Goal: Transaction & Acquisition: Purchase product/service

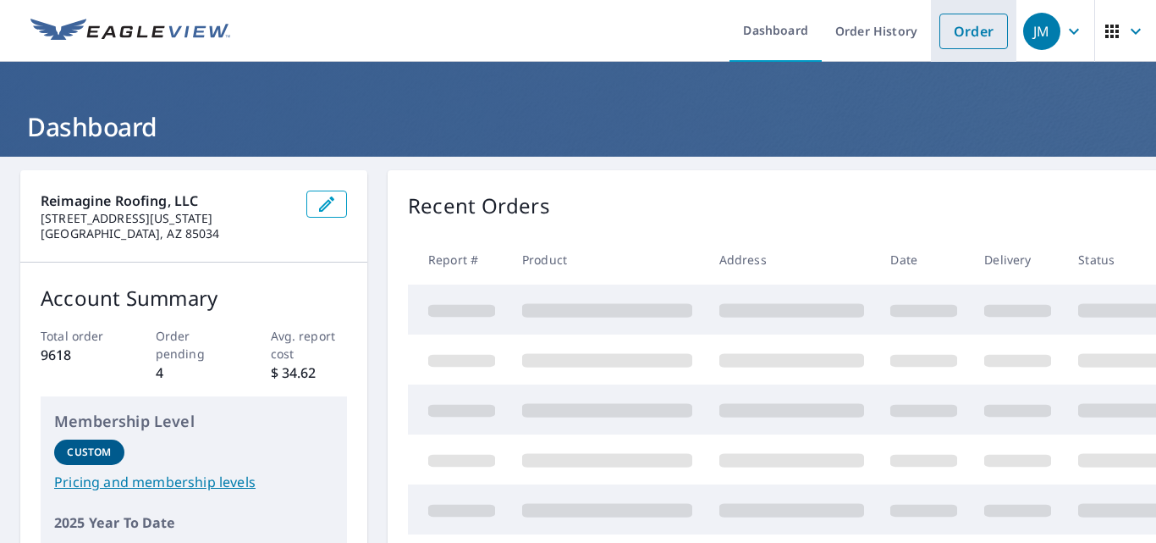
click at [961, 27] on link "Order" at bounding box center [974, 32] width 69 height 36
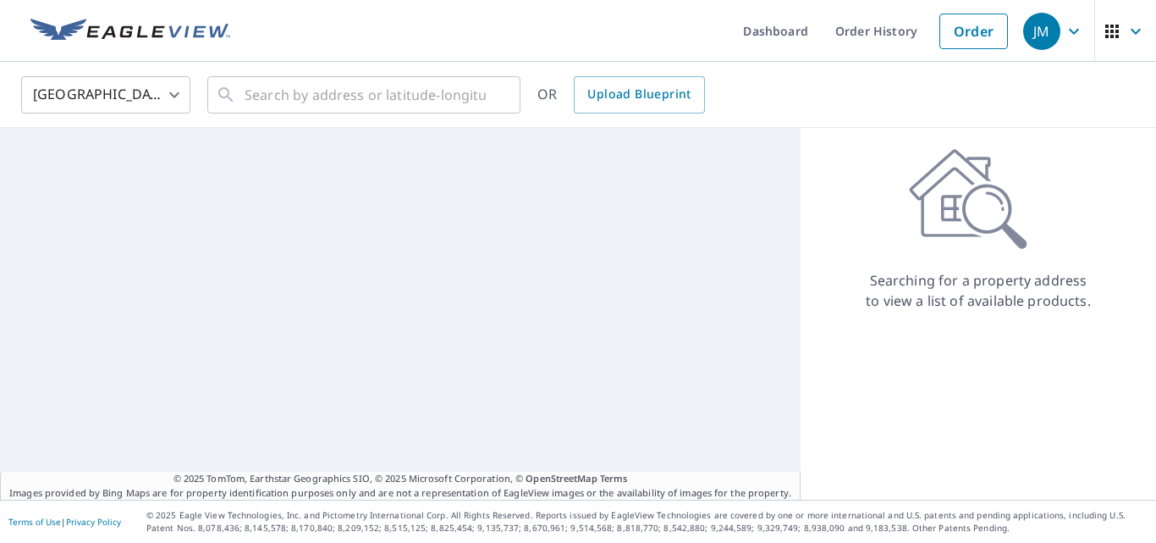
click at [312, 69] on div "United States [GEOGRAPHIC_DATA] ​ ​ OR Upload Blueprint" at bounding box center [578, 95] width 1156 height 66
click at [316, 80] on input "text" at bounding box center [365, 94] width 241 height 47
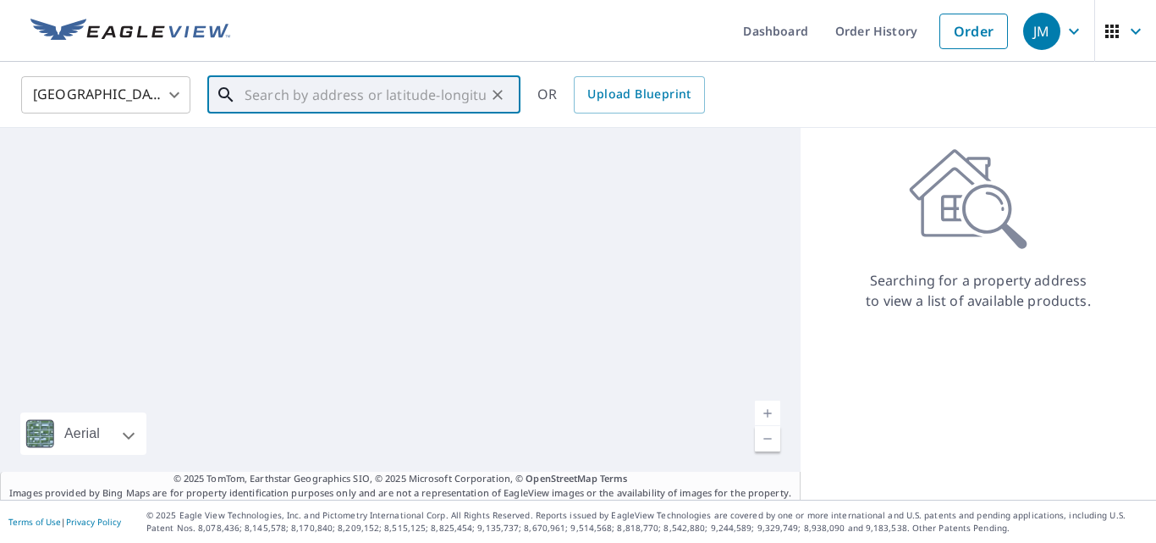
paste input "[STREET_ADDRESS][PERSON_NAME][PERSON_NAME]"
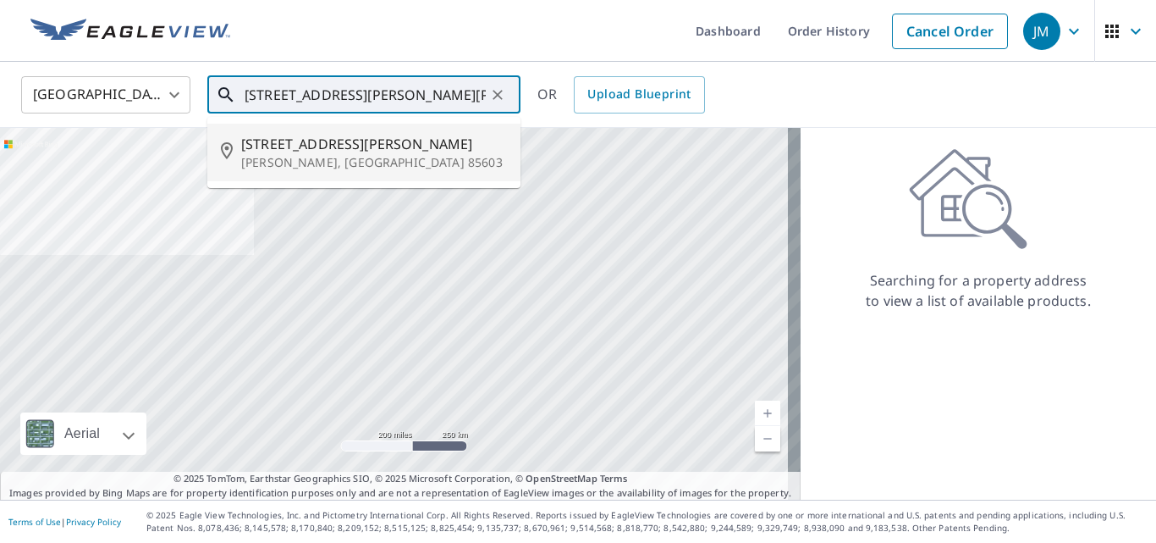
click at [329, 141] on span "[STREET_ADDRESS][PERSON_NAME]" at bounding box center [374, 144] width 266 height 20
type input "[STREET_ADDRESS][PERSON_NAME][PERSON_NAME]"
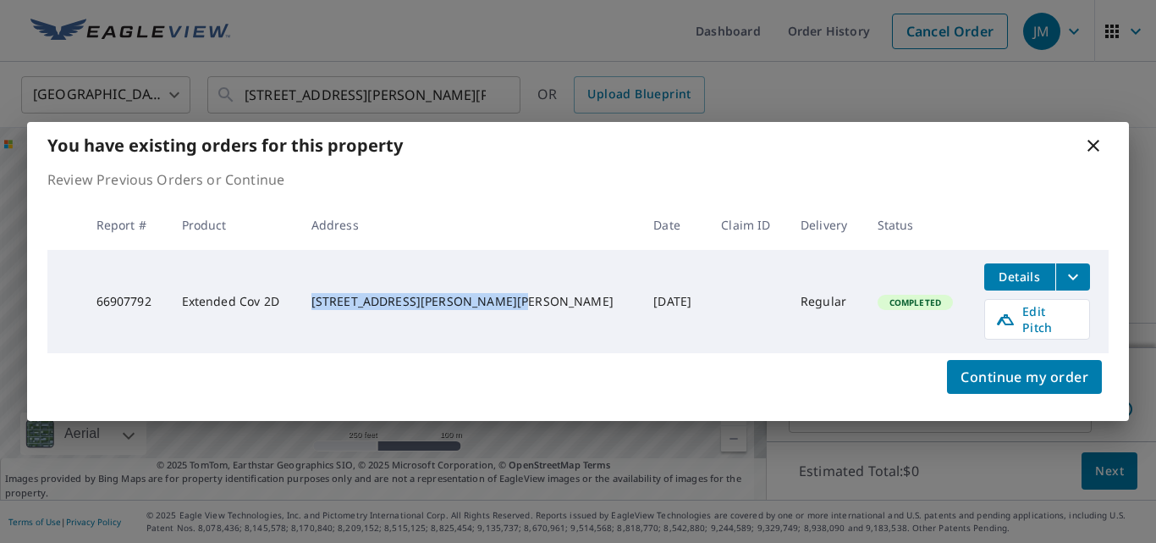
drag, startPoint x: 360, startPoint y: 290, endPoint x: 475, endPoint y: 312, distance: 117.2
click at [475, 310] on div "[STREET_ADDRESS][PERSON_NAME][PERSON_NAME]" at bounding box center [470, 301] width 316 height 17
copy div "[STREET_ADDRESS][PERSON_NAME][PERSON_NAME]"
click at [1007, 324] on span "Edit Pitch" at bounding box center [1037, 319] width 84 height 32
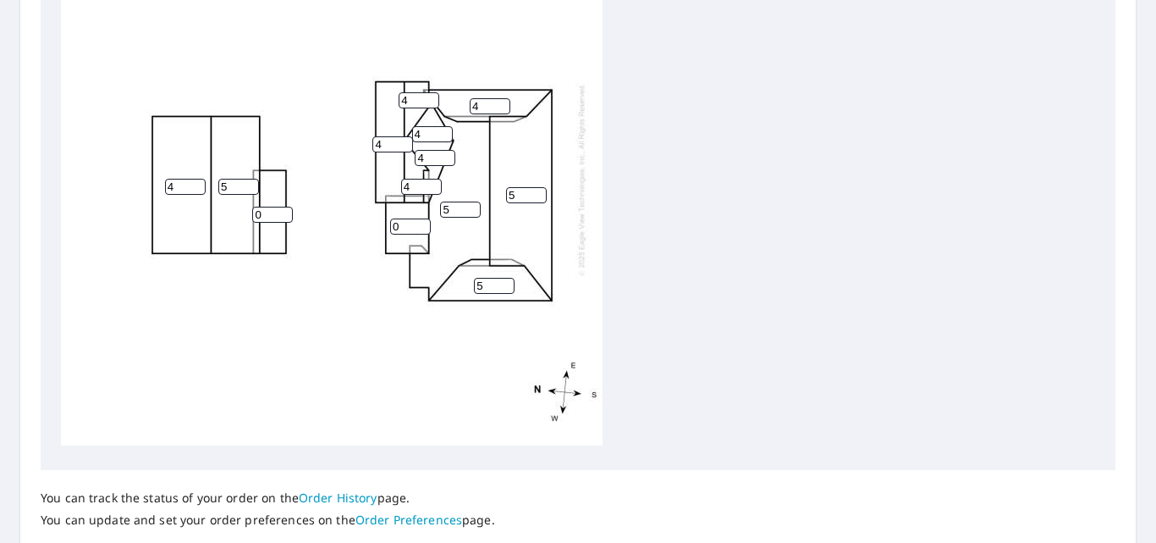
scroll to position [797, 0]
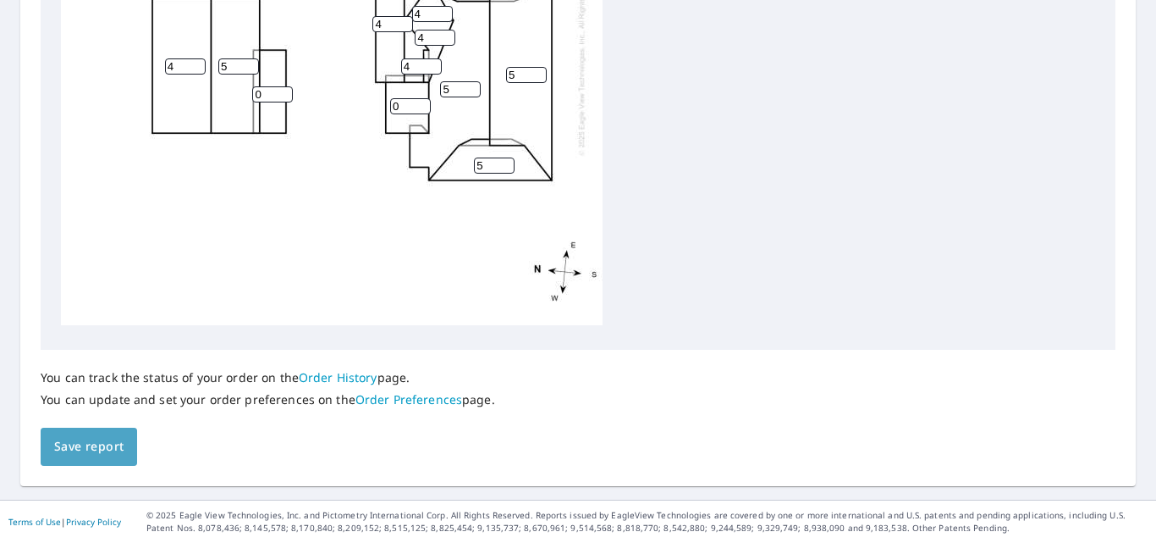
click at [89, 451] on span "Save report" at bounding box center [88, 446] width 69 height 21
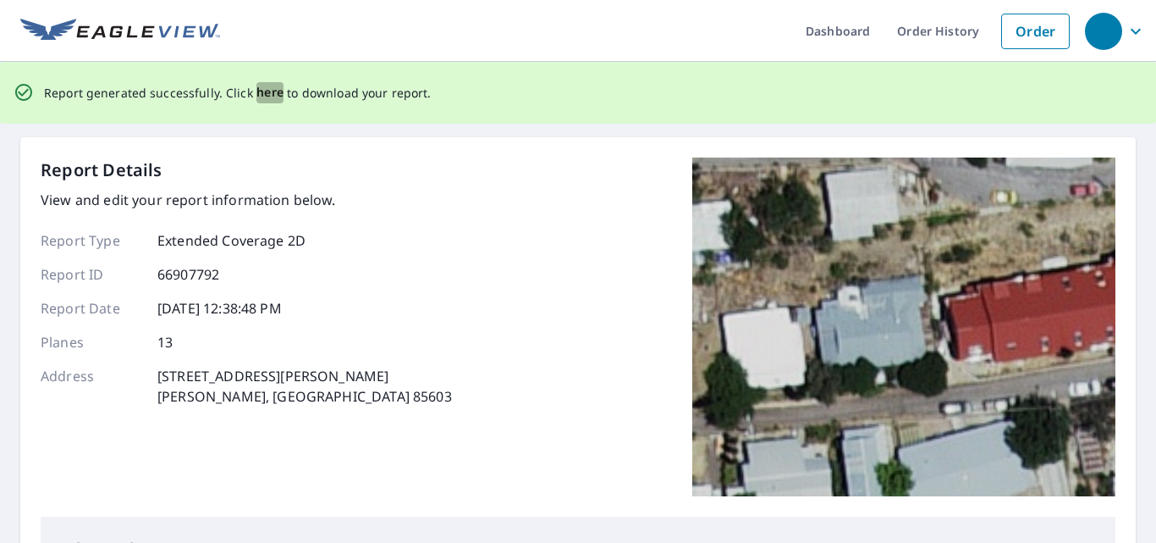
click at [277, 96] on span "here" at bounding box center [270, 92] width 28 height 21
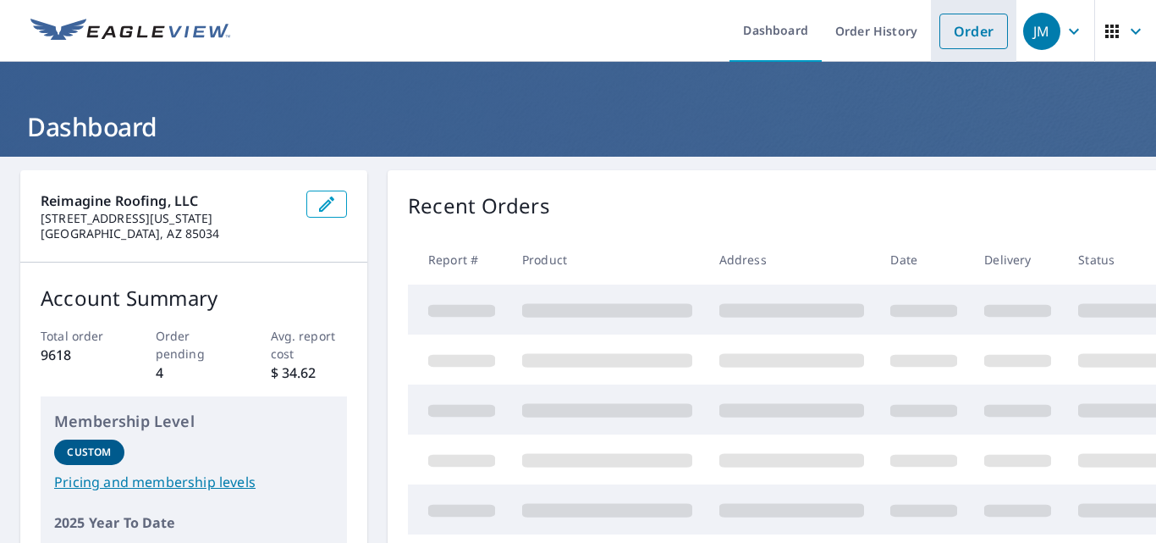
click at [964, 29] on link "Order" at bounding box center [974, 32] width 69 height 36
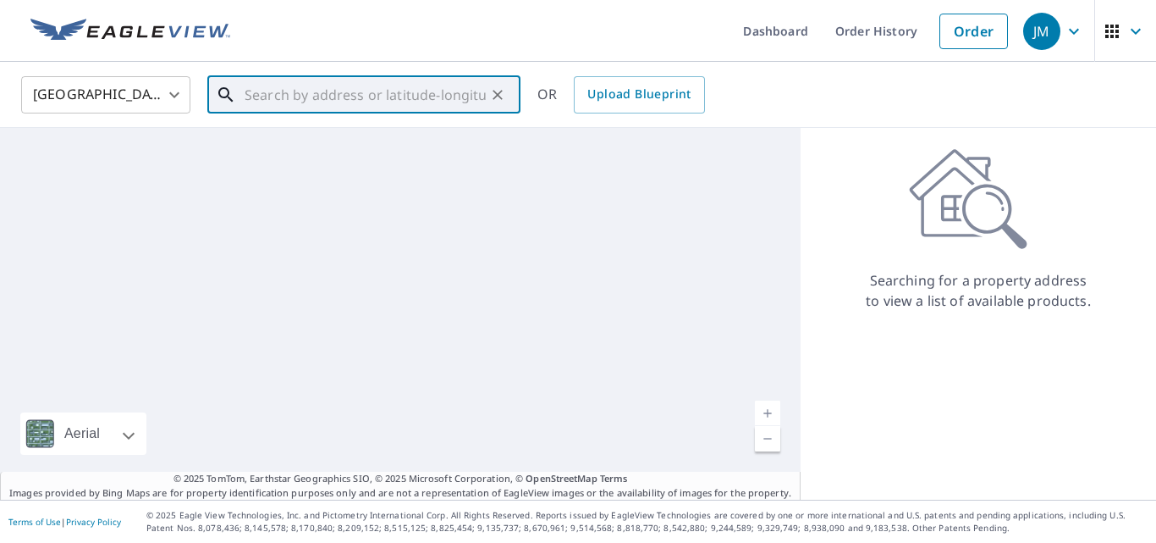
click at [337, 110] on input "text" at bounding box center [365, 94] width 241 height 47
paste input "3207 East Jean Street, Tampa, FL 33610"
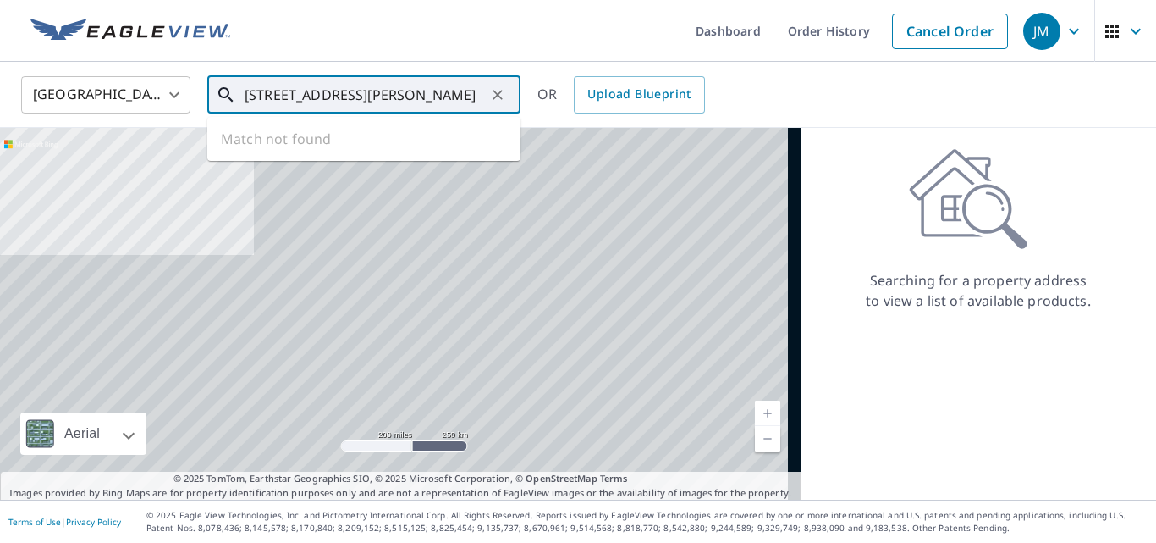
scroll to position [0, 8]
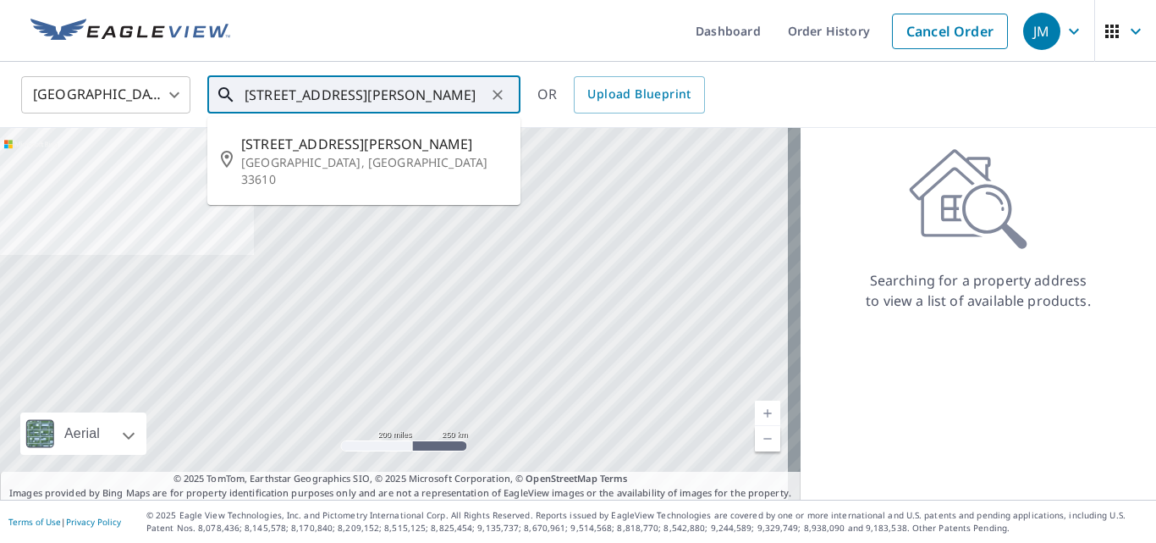
click at [337, 140] on span "3207 E Jean St" at bounding box center [374, 144] width 266 height 20
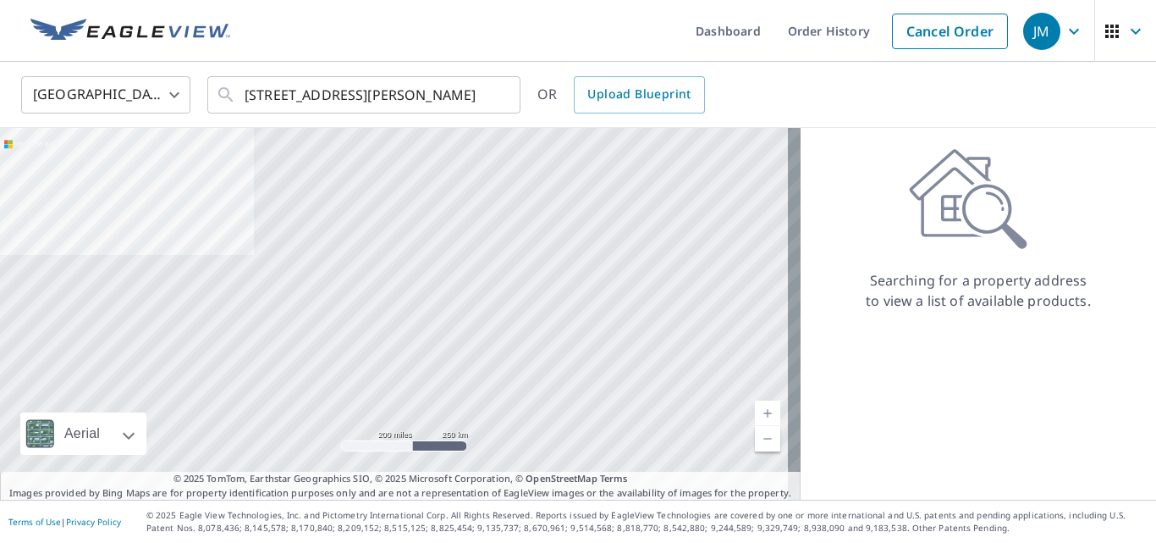
type input "3207 E Jean St Tampa, FL 33610"
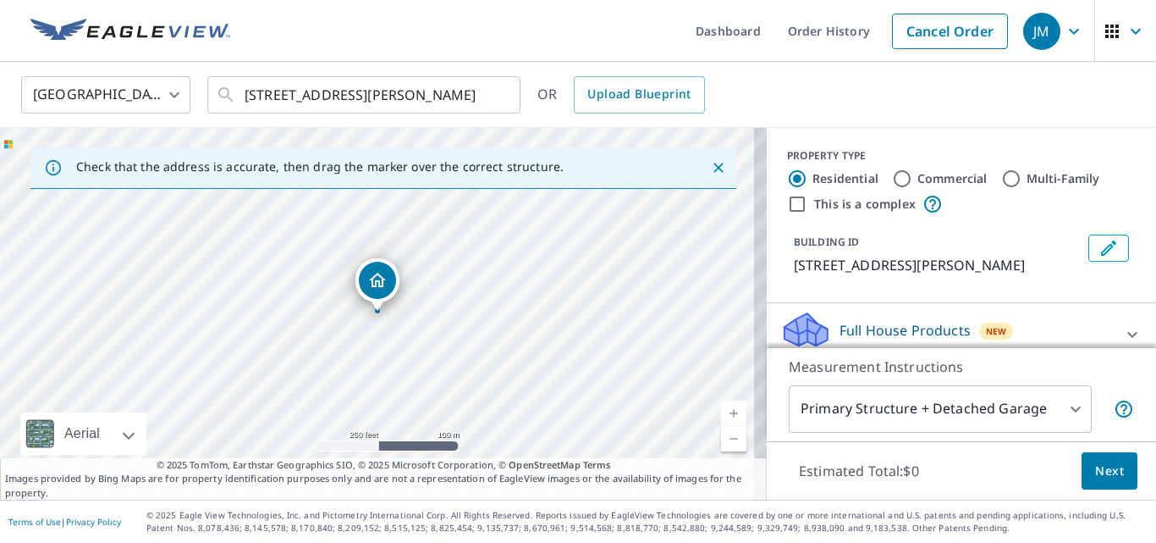
scroll to position [169, 0]
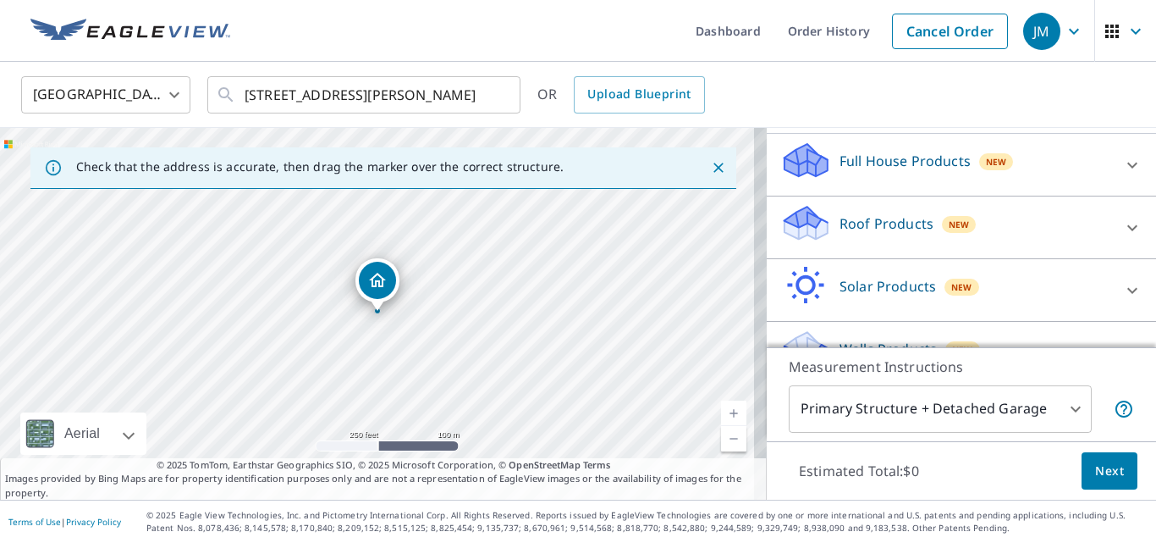
click at [853, 200] on div "Roof Products New Premium $42 Gutter $12.6 Bid Perfect™ $18" at bounding box center [961, 227] width 389 height 63
click at [851, 213] on p "Roof Products" at bounding box center [887, 223] width 94 height 20
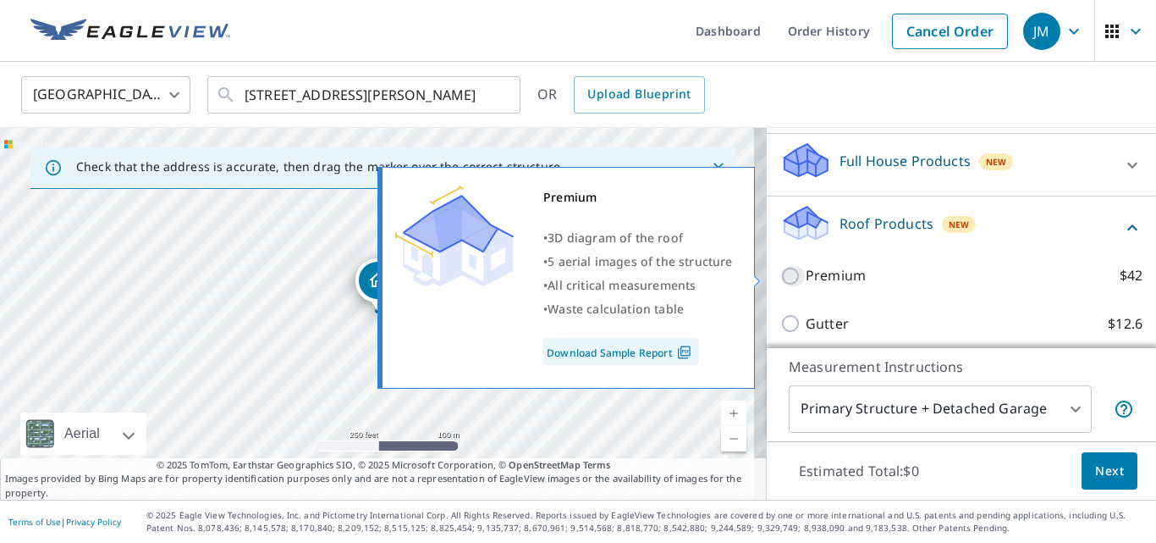
click at [786, 270] on input "Premium $42" at bounding box center [792, 276] width 25 height 20
checkbox input "true"
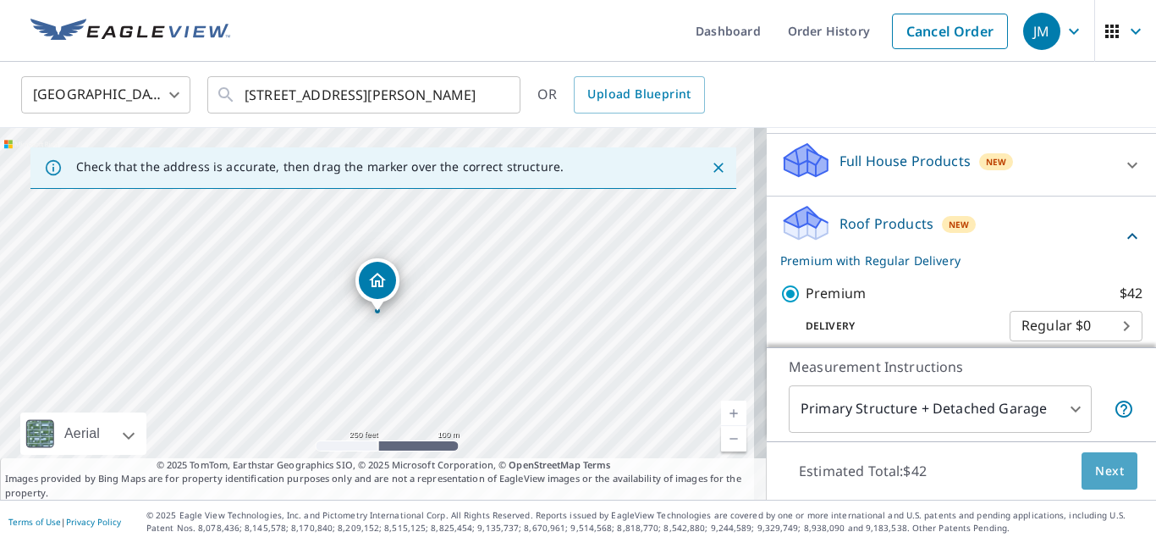
click at [1106, 474] on span "Next" at bounding box center [1109, 470] width 29 height 21
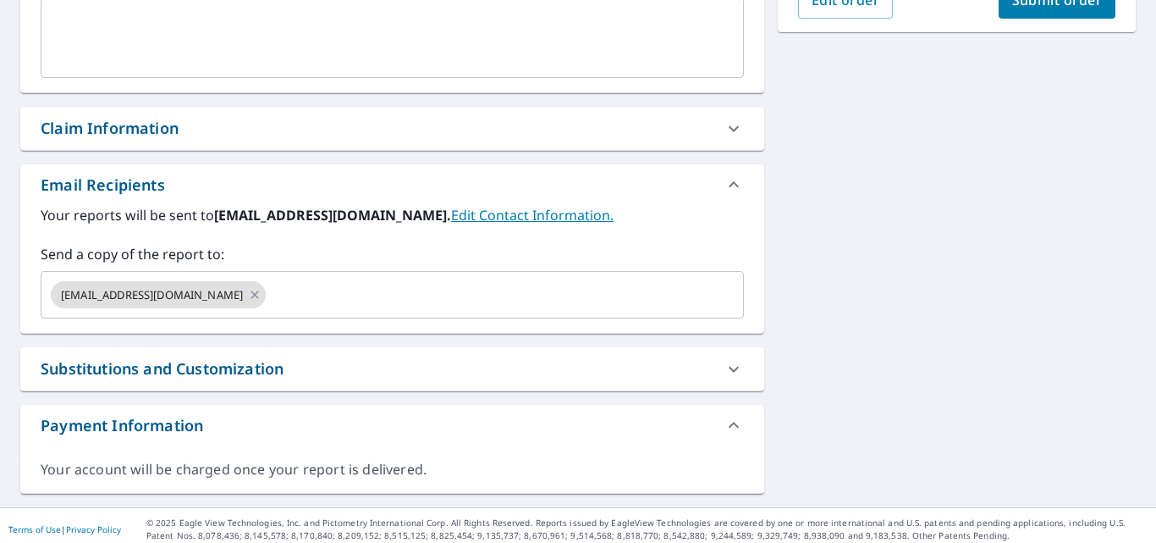
scroll to position [516, 0]
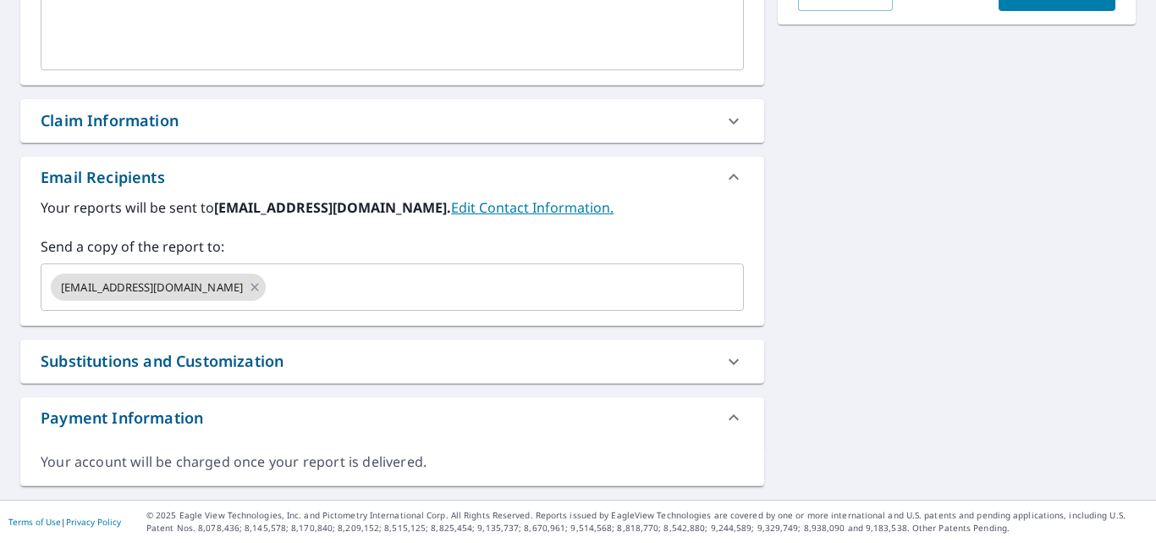
click at [444, 281] on input "text" at bounding box center [489, 287] width 442 height 32
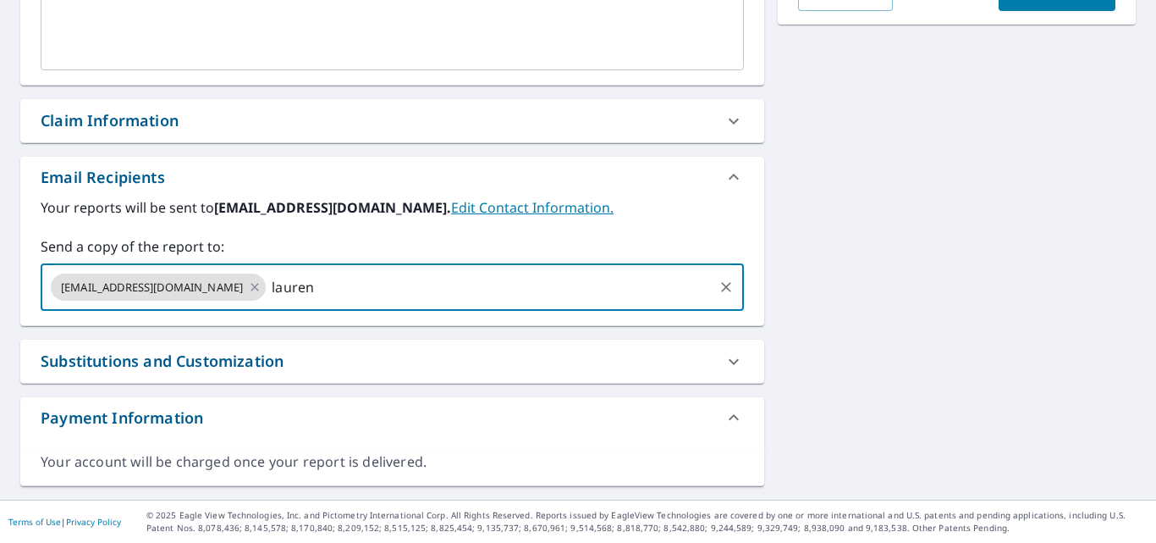
type input "lauren."
type input ";"
type input "lauren.cabrera@reimagineyourroof.com"
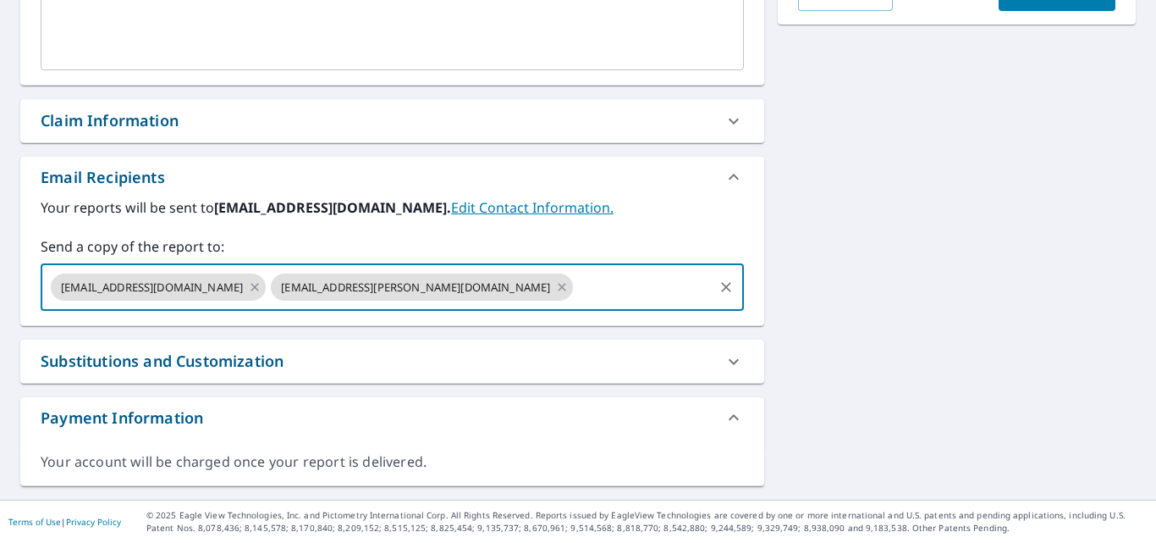
scroll to position [346, 0]
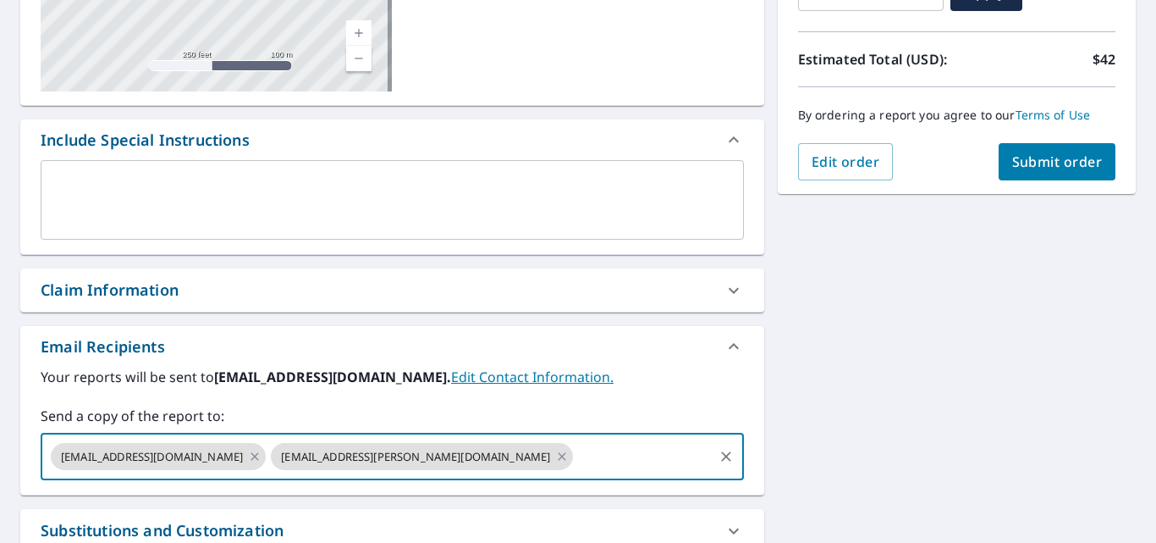
click at [1068, 147] on button "Submit order" at bounding box center [1058, 161] width 118 height 37
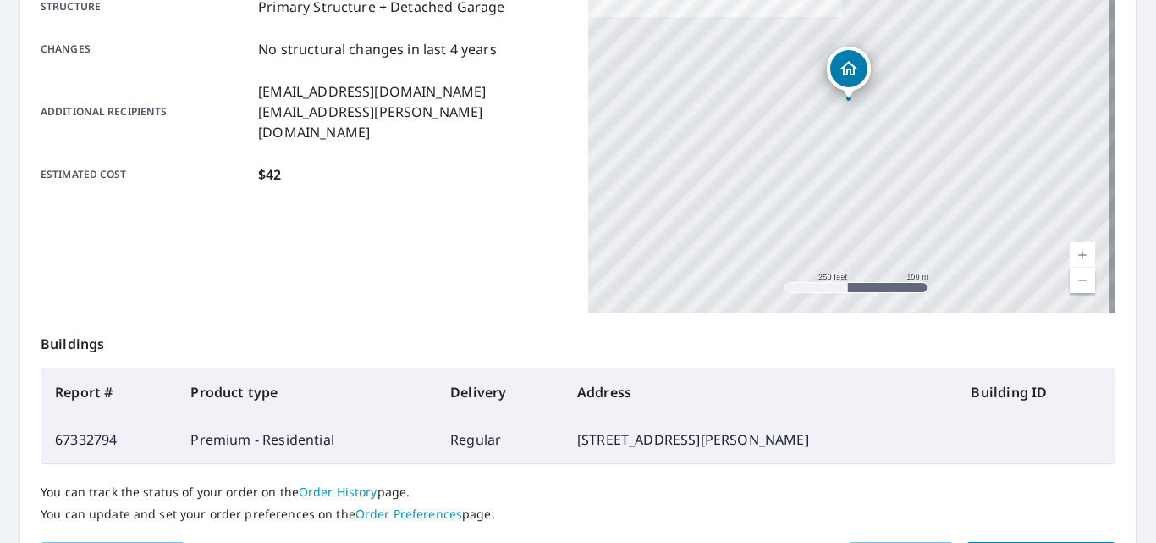
click at [356, 493] on link "Order History" at bounding box center [338, 491] width 79 height 16
